Goal: Register for event/course

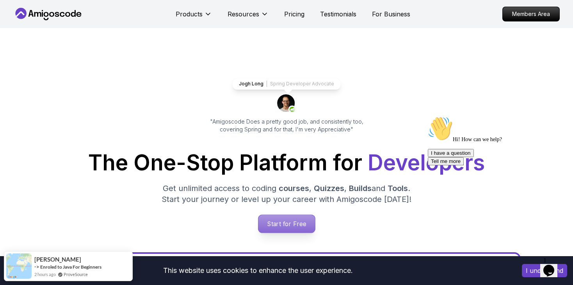
click at [292, 216] on p "Start for Free" at bounding box center [286, 224] width 57 height 18
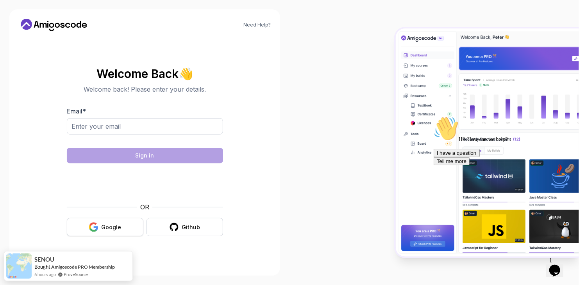
click at [135, 234] on button "Google" at bounding box center [105, 227] width 77 height 18
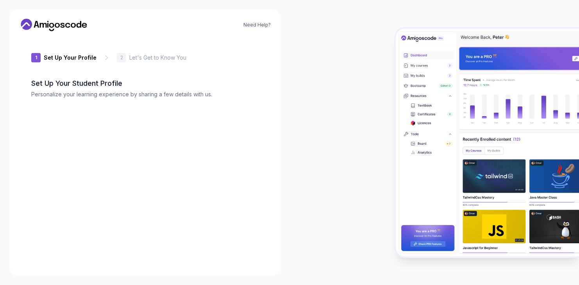
type input "silentrabbit55ad5"
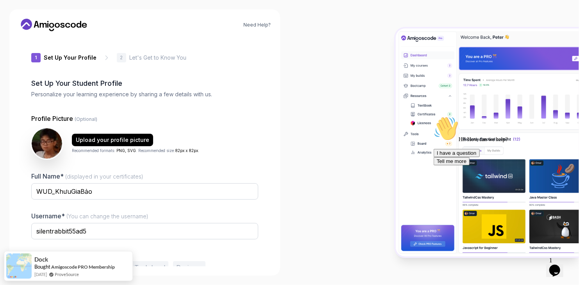
scroll to position [40, 0]
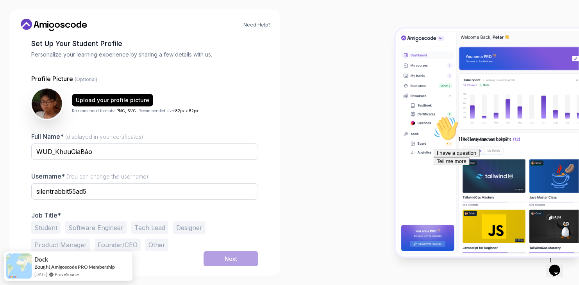
click at [100, 226] on button "Software Engineer" at bounding box center [95, 228] width 61 height 12
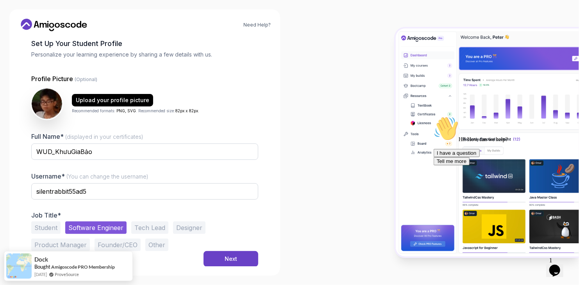
click at [48, 225] on button "Student" at bounding box center [45, 228] width 29 height 12
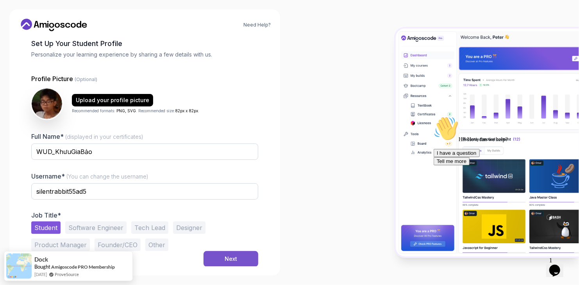
click at [218, 253] on button "Next" at bounding box center [230, 259] width 55 height 16
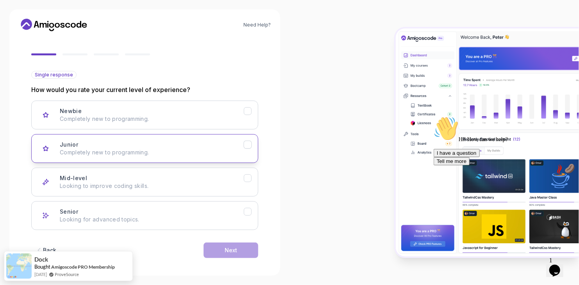
scroll to position [64, 0]
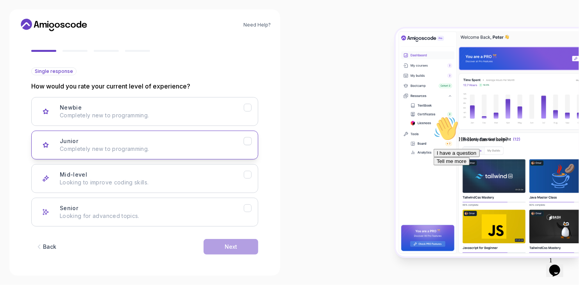
click at [178, 150] on p "Completely new to programming." at bounding box center [152, 149] width 184 height 8
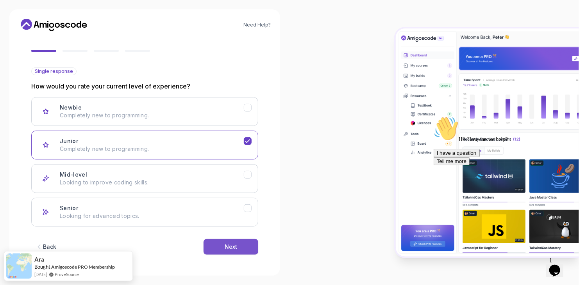
click at [238, 239] on button "Next" at bounding box center [230, 247] width 55 height 16
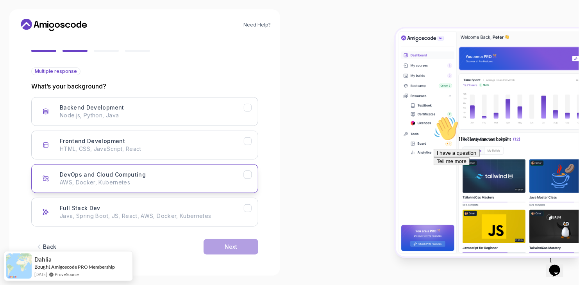
click at [179, 187] on button "DevOps and Cloud Computing AWS, Docker, Kubernetes" at bounding box center [144, 178] width 227 height 29
click at [230, 250] on button "Next" at bounding box center [230, 247] width 55 height 16
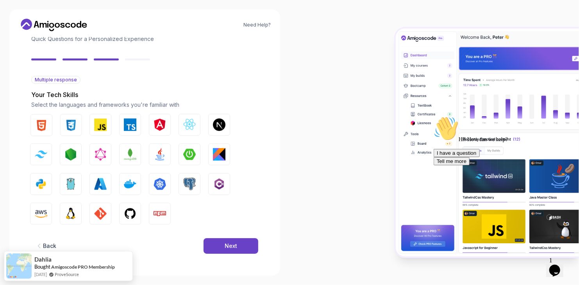
scroll to position [55, 0]
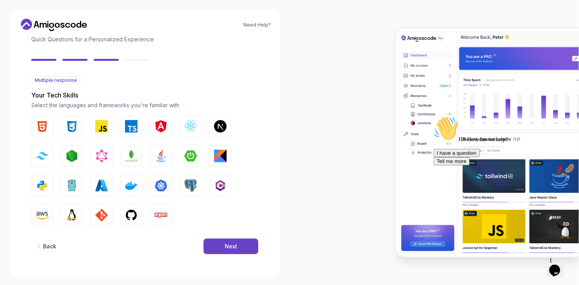
click at [46, 246] on div "Back" at bounding box center [49, 247] width 13 height 8
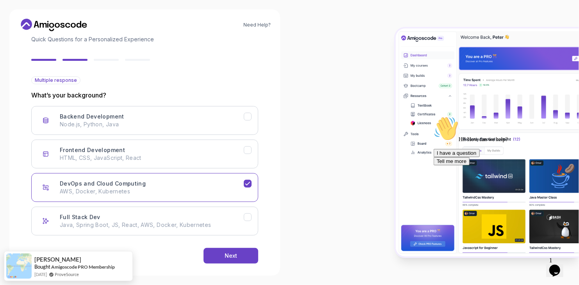
click at [46, 246] on div "Back Next" at bounding box center [144, 256] width 227 height 41
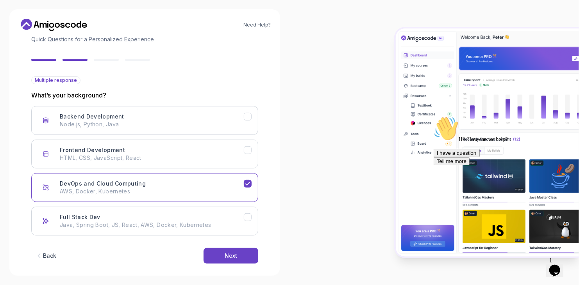
click at [44, 250] on button "Back" at bounding box center [45, 256] width 29 height 16
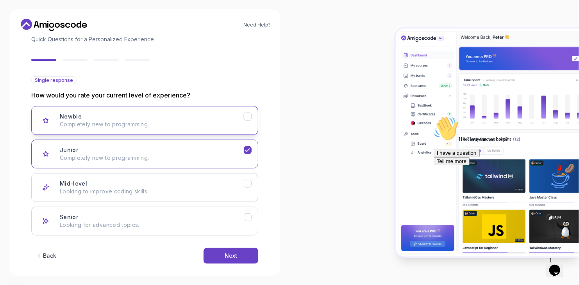
click at [95, 128] on button "Newbie Completely new to programming." at bounding box center [144, 120] width 227 height 29
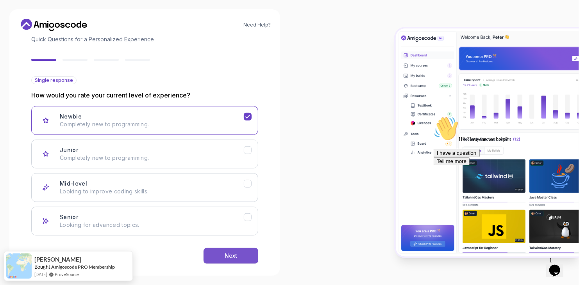
click at [232, 253] on div "Next" at bounding box center [231, 256] width 12 height 8
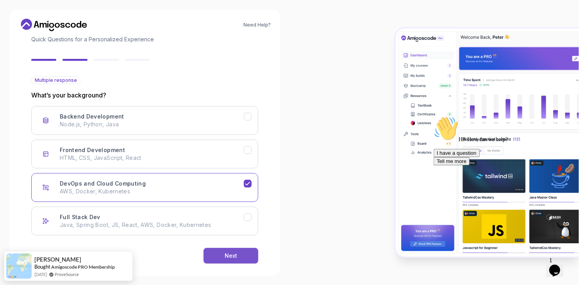
click at [229, 250] on button "Next" at bounding box center [230, 256] width 55 height 16
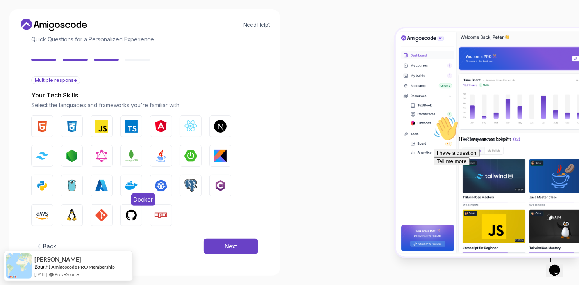
click at [126, 178] on button "Docker" at bounding box center [131, 186] width 22 height 22
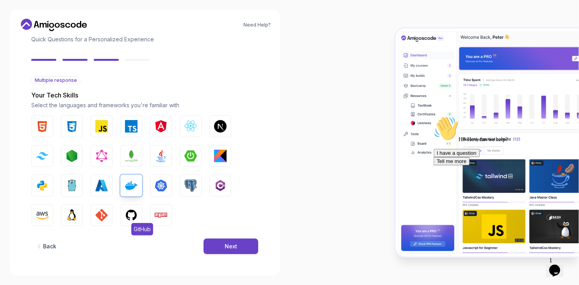
click at [134, 219] on img "button" at bounding box center [131, 215] width 12 height 12
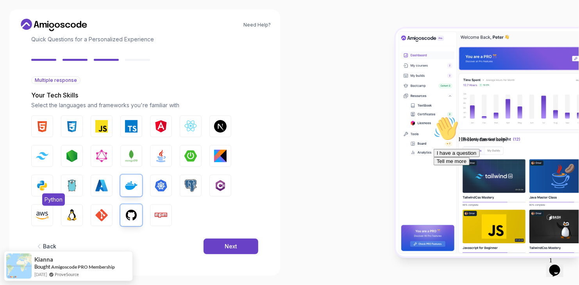
click at [35, 186] on button "Python" at bounding box center [42, 186] width 22 height 22
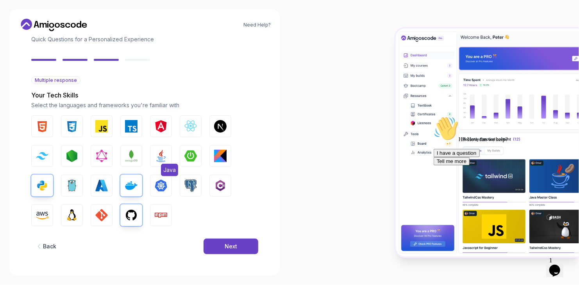
click at [171, 156] on button "Java" at bounding box center [161, 156] width 22 height 22
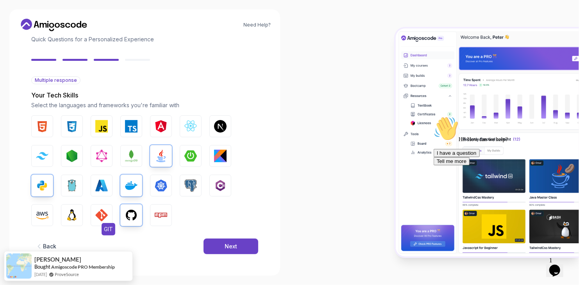
click at [106, 208] on button "GIT" at bounding box center [102, 216] width 22 height 22
click at [209, 244] on button "Next" at bounding box center [230, 247] width 55 height 16
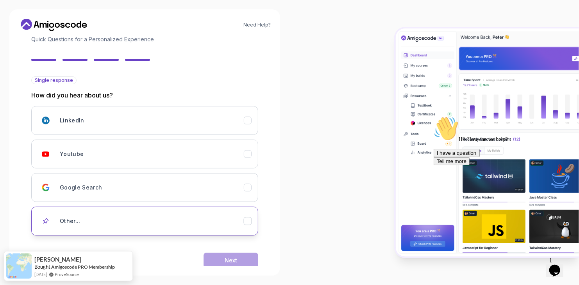
click at [121, 219] on div "Other..." at bounding box center [152, 222] width 184 height 16
click at [231, 268] on div "Need Help? 2 Let's Get to Know You 1 Set Up Your Profile 2 Let's Get to Know Yo…" at bounding box center [144, 142] width 271 height 267
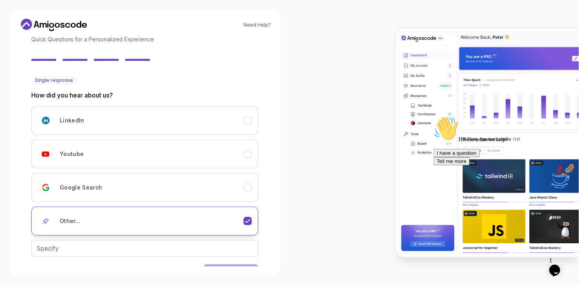
scroll to position [80, 0]
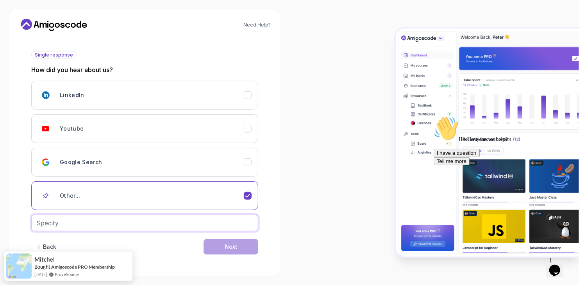
click at [212, 226] on input "text" at bounding box center [144, 223] width 227 height 16
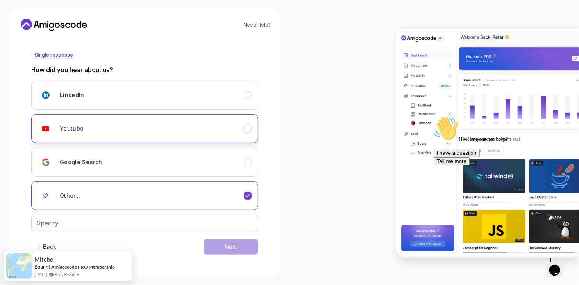
click at [174, 133] on div "Youtube" at bounding box center [152, 129] width 184 height 16
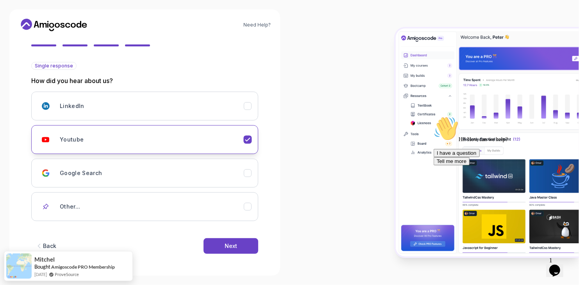
scroll to position [69, 0]
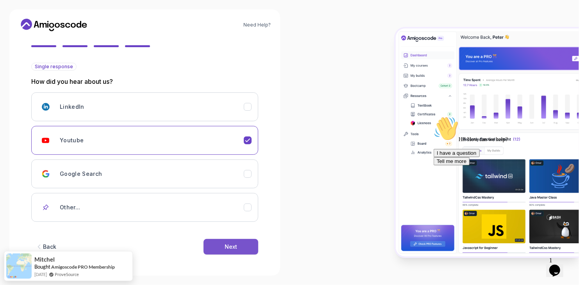
click at [231, 245] on div "Next" at bounding box center [231, 247] width 12 height 8
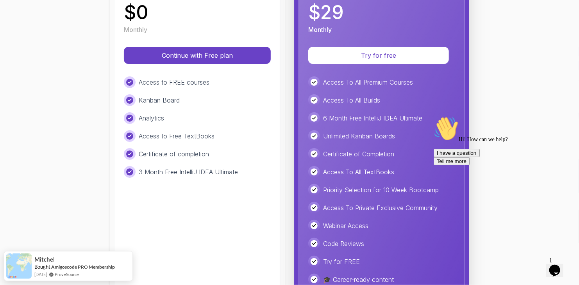
scroll to position [161, 0]
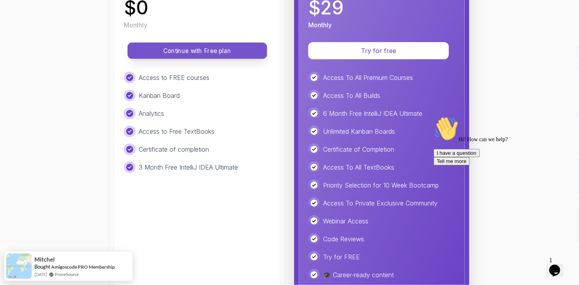
click at [206, 57] on button "Continue with Free plan" at bounding box center [196, 51] width 139 height 16
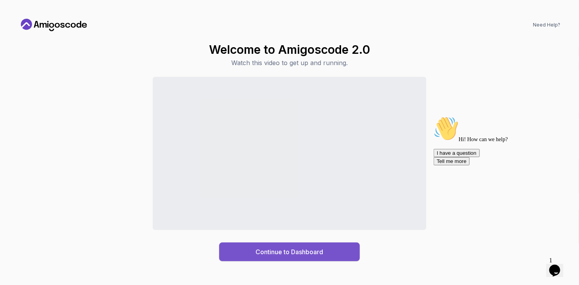
click at [293, 250] on div "Continue to Dashboard" at bounding box center [290, 252] width 68 height 9
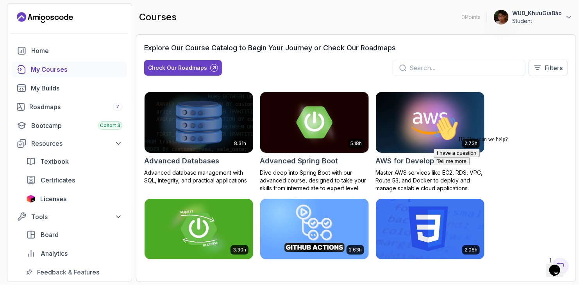
click at [212, 131] on img at bounding box center [199, 123] width 114 height 64
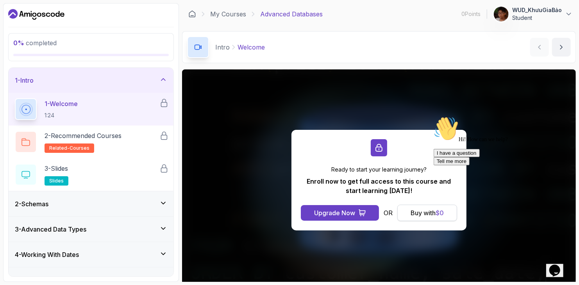
click at [408, 211] on button "Buy with $ 0" at bounding box center [427, 213] width 60 height 16
